Goal: Task Accomplishment & Management: Use online tool/utility

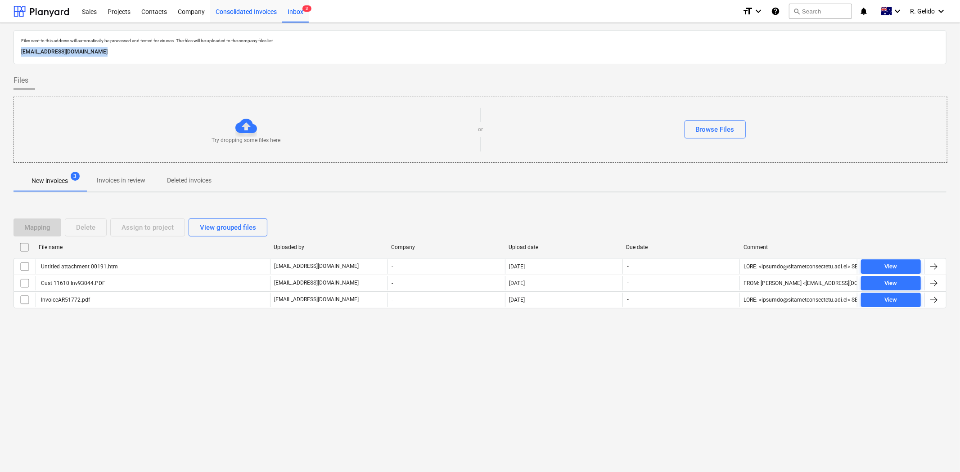
click at [244, 10] on div "Consolidated Invoices" at bounding box center [246, 11] width 72 height 23
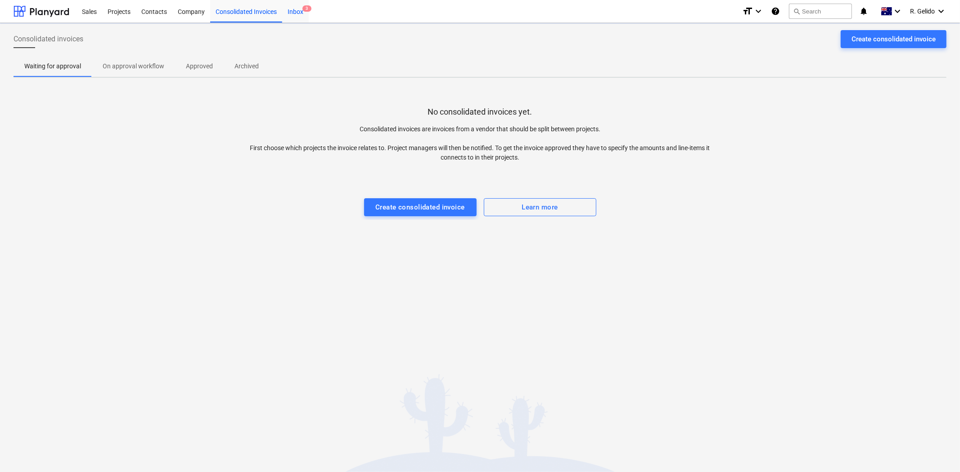
click at [295, 10] on div "Inbox 3" at bounding box center [295, 11] width 27 height 23
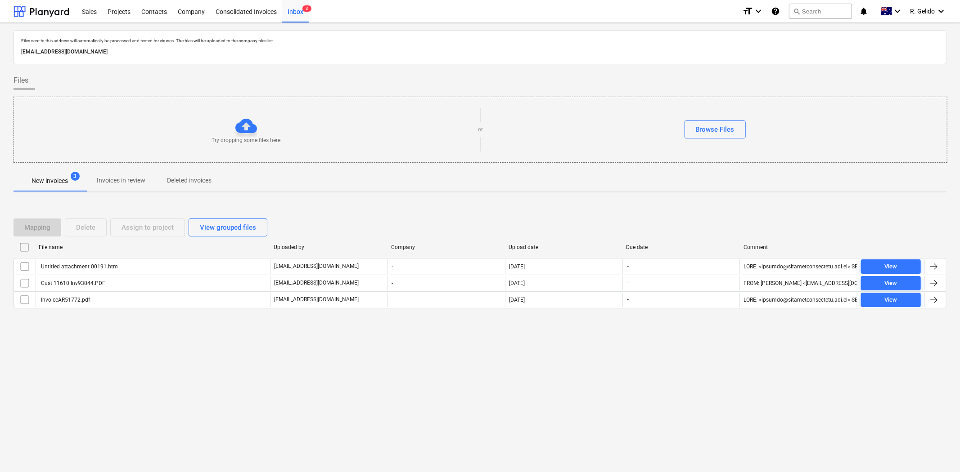
click at [249, 357] on div "Files sent to this address will automatically be processed and tested for virus…" at bounding box center [480, 248] width 960 height 450
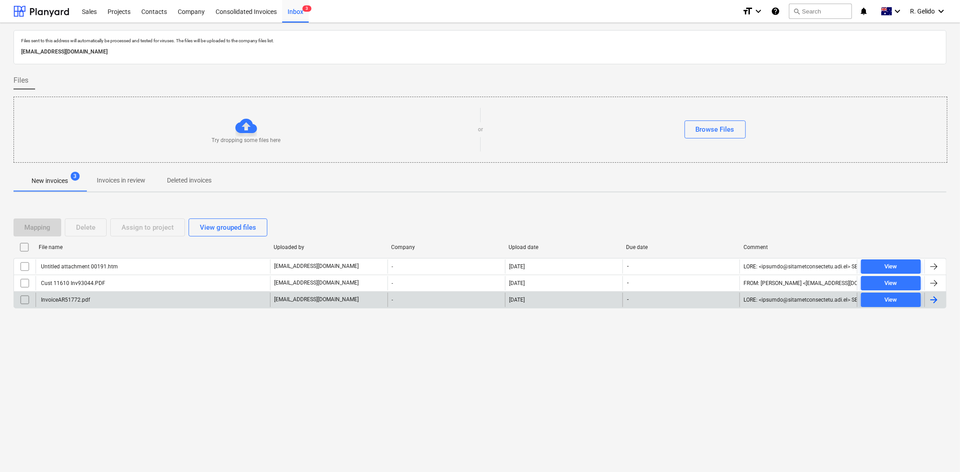
click at [136, 301] on div "InvoiceAR51772.pdf" at bounding box center [153, 300] width 234 height 14
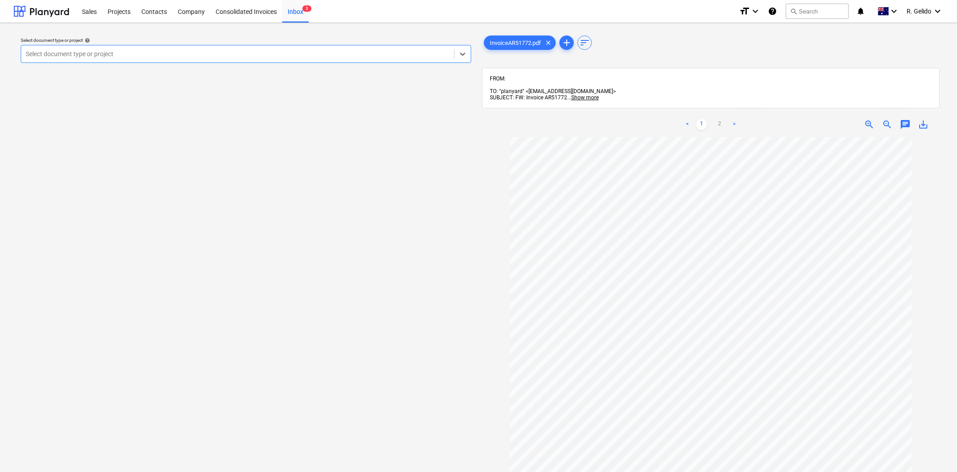
scroll to position [50, 0]
click at [721, 119] on link "2" at bounding box center [719, 124] width 11 height 11
click at [293, 12] on div "Inbox 3" at bounding box center [295, 11] width 27 height 23
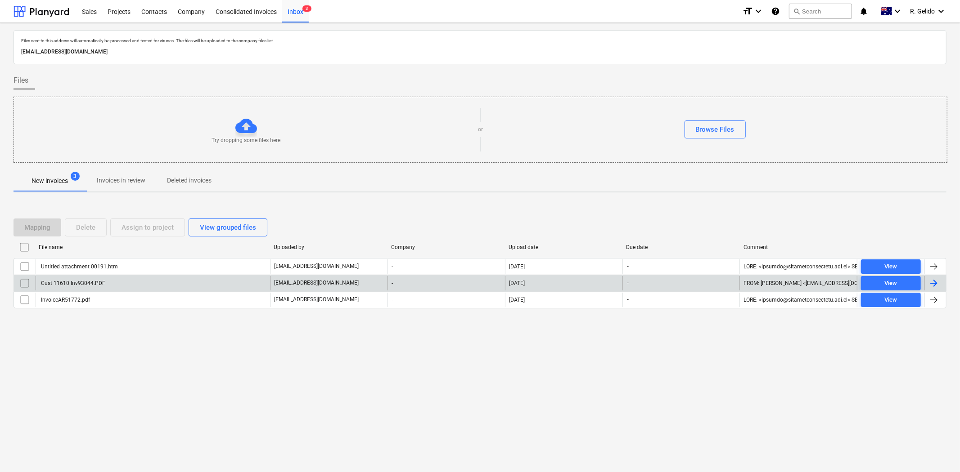
click at [145, 282] on div "Cust 11610 Inv93044.PDF" at bounding box center [153, 283] width 234 height 14
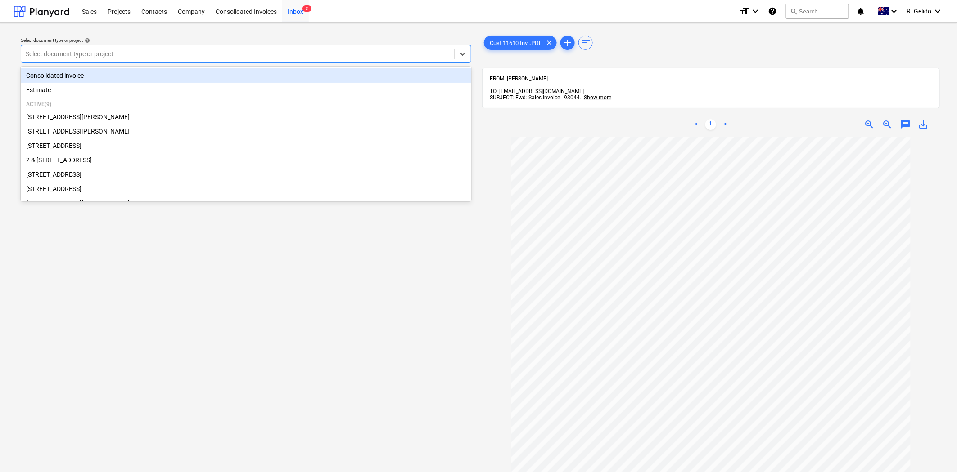
click at [227, 57] on div at bounding box center [238, 53] width 424 height 9
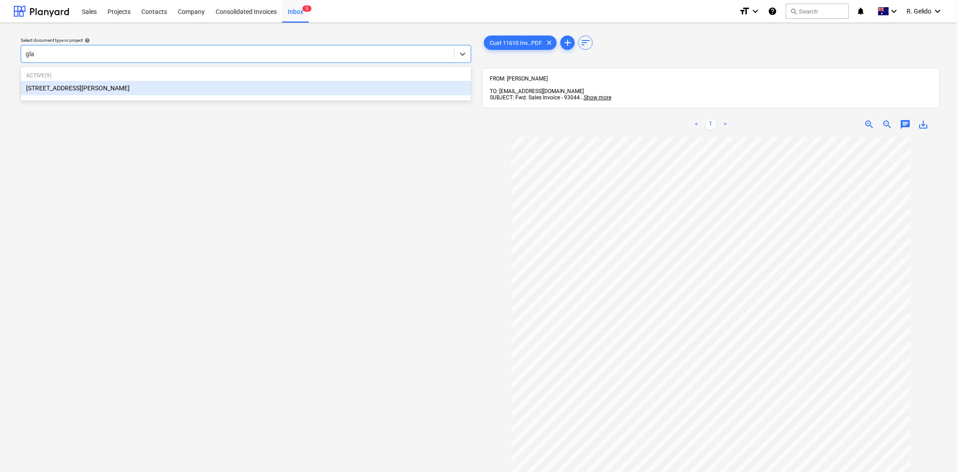
type input "glad"
click at [207, 92] on div "[STREET_ADDRESS][PERSON_NAME]" at bounding box center [246, 88] width 450 height 14
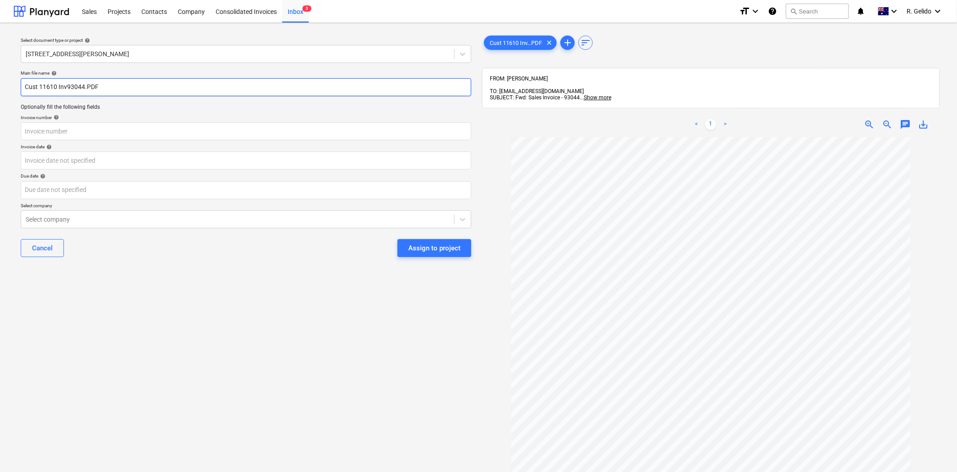
drag, startPoint x: 56, startPoint y: 87, endPoint x: 8, endPoint y: 82, distance: 48.4
click at [8, 82] on div "Select document type or project help [STREET_ADDRESS][PERSON_NAME] file name he…" at bounding box center [478, 309] width 957 height 572
click at [93, 87] on input "[PERSON_NAME] Revesby Inv93044.PDF" at bounding box center [246, 87] width 450 height 18
click at [78, 83] on input "[PERSON_NAME] Revesby Inv93044.PDF" at bounding box center [246, 87] width 450 height 18
click at [90, 84] on input "[PERSON_NAME] Revesby Inv 93044.PDF" at bounding box center [246, 87] width 450 height 18
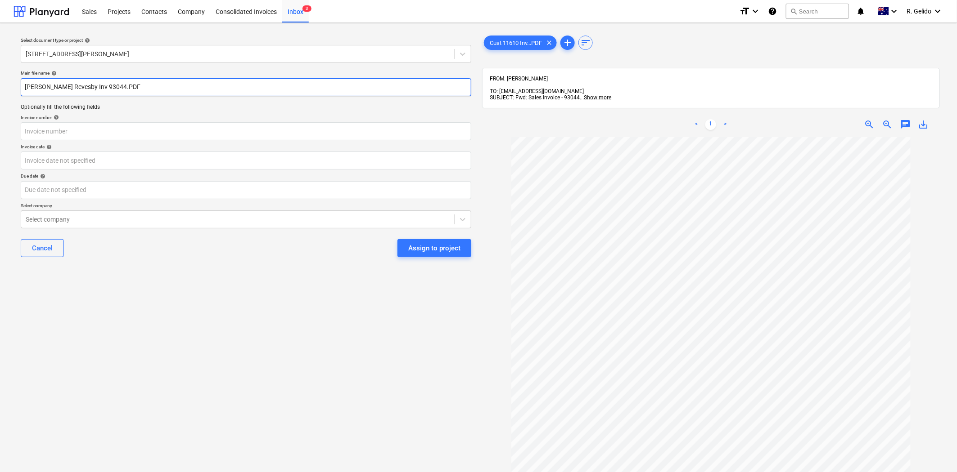
click at [90, 84] on input "[PERSON_NAME] Revesby Inv 93044.PDF" at bounding box center [246, 87] width 450 height 18
type input "[PERSON_NAME] Revesby Inv 93044.PDF"
click at [68, 134] on input "text" at bounding box center [246, 131] width 450 height 18
paste input "93044"
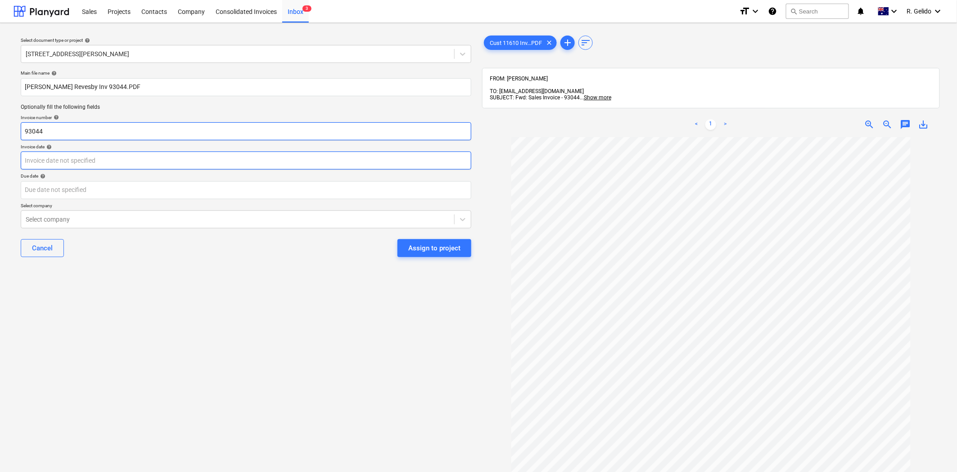
type input "93044"
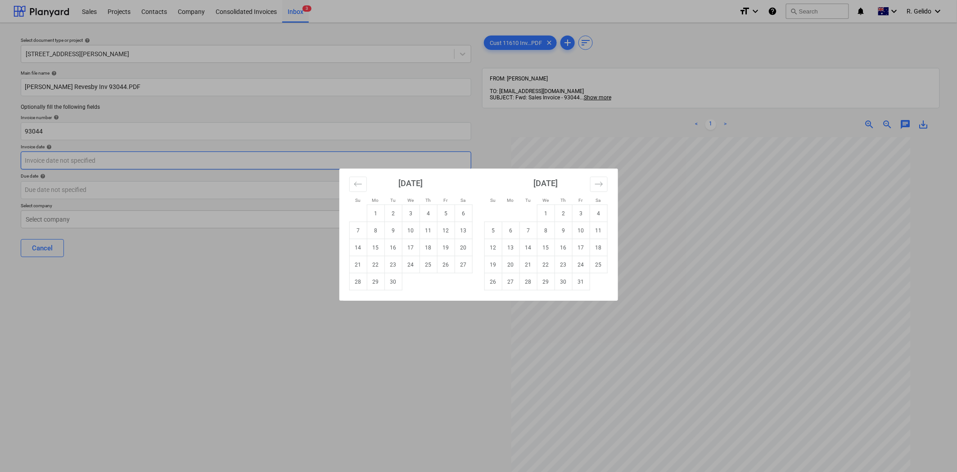
click at [83, 159] on body "Sales Projects Contacts Company Consolidated Invoices Inbox 3 format_size keybo…" at bounding box center [478, 236] width 957 height 472
click at [448, 247] on td "19" at bounding box center [446, 247] width 18 height 17
type input "[DATE]"
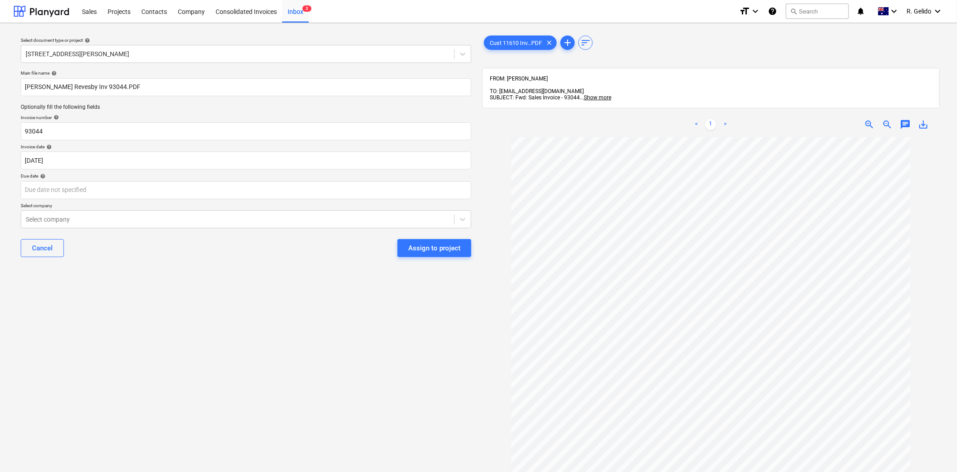
click at [98, 176] on div "Due date help" at bounding box center [246, 176] width 450 height 6
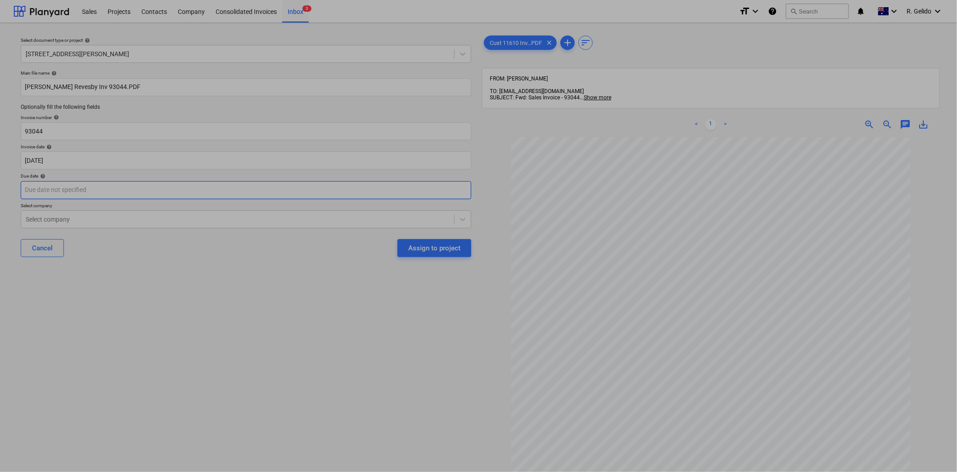
click at [99, 191] on body "Sales Projects Contacts Company Consolidated Invoices Inbox 3 format_size keybo…" at bounding box center [478, 236] width 957 height 472
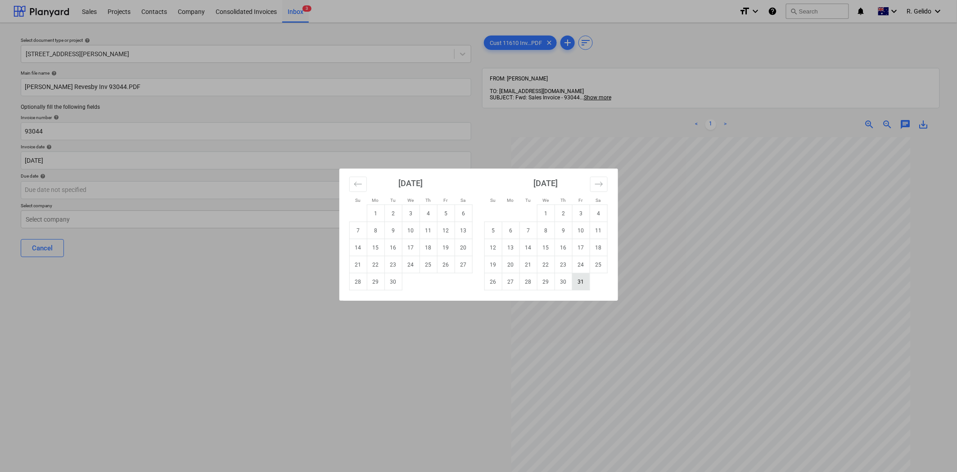
click at [583, 282] on td "31" at bounding box center [581, 282] width 18 height 17
type input "[DATE]"
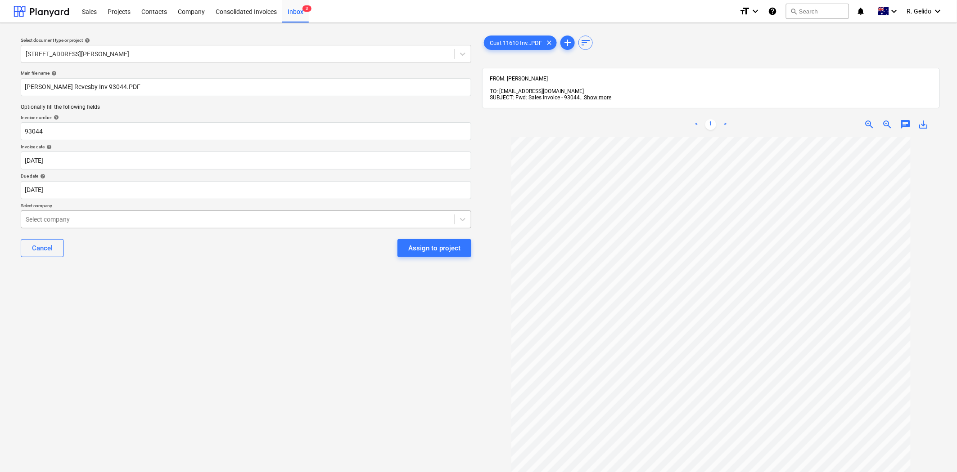
click at [131, 219] on div at bounding box center [238, 219] width 424 height 9
type input "roge"
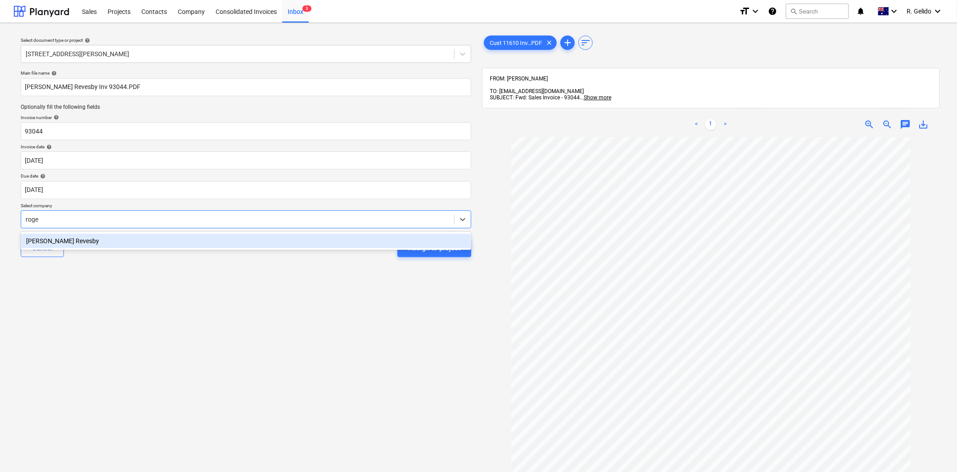
click at [131, 241] on div "[PERSON_NAME] Revesby" at bounding box center [246, 241] width 450 height 14
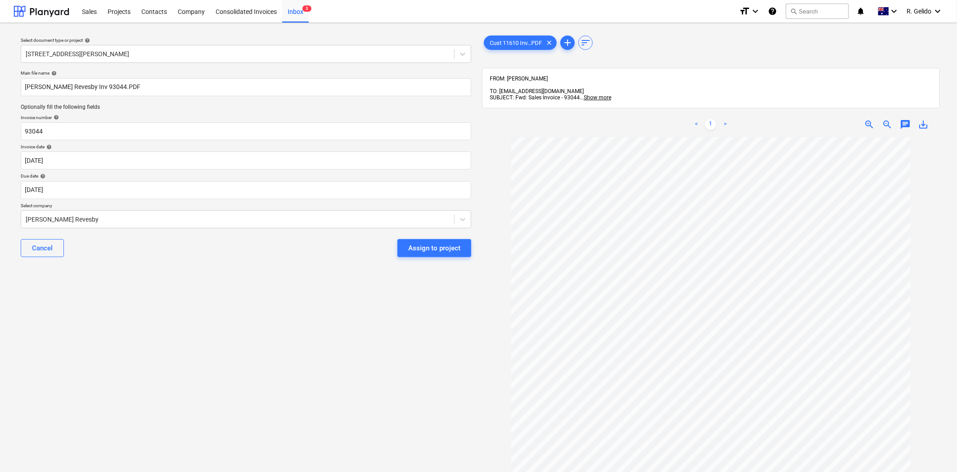
click at [263, 279] on div "Select document type or project help [STREET_ADDRESS][PERSON_NAME] file name he…" at bounding box center [245, 309] width 465 height 558
click at [451, 254] on div "Assign to project" at bounding box center [434, 249] width 52 height 12
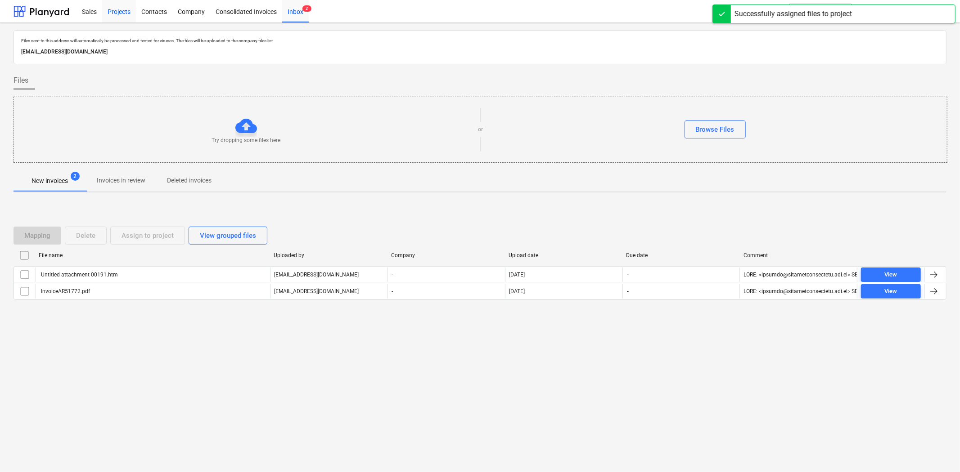
click at [117, 16] on div "Projects" at bounding box center [119, 11] width 34 height 23
